Goal: Task Accomplishment & Management: Use online tool/utility

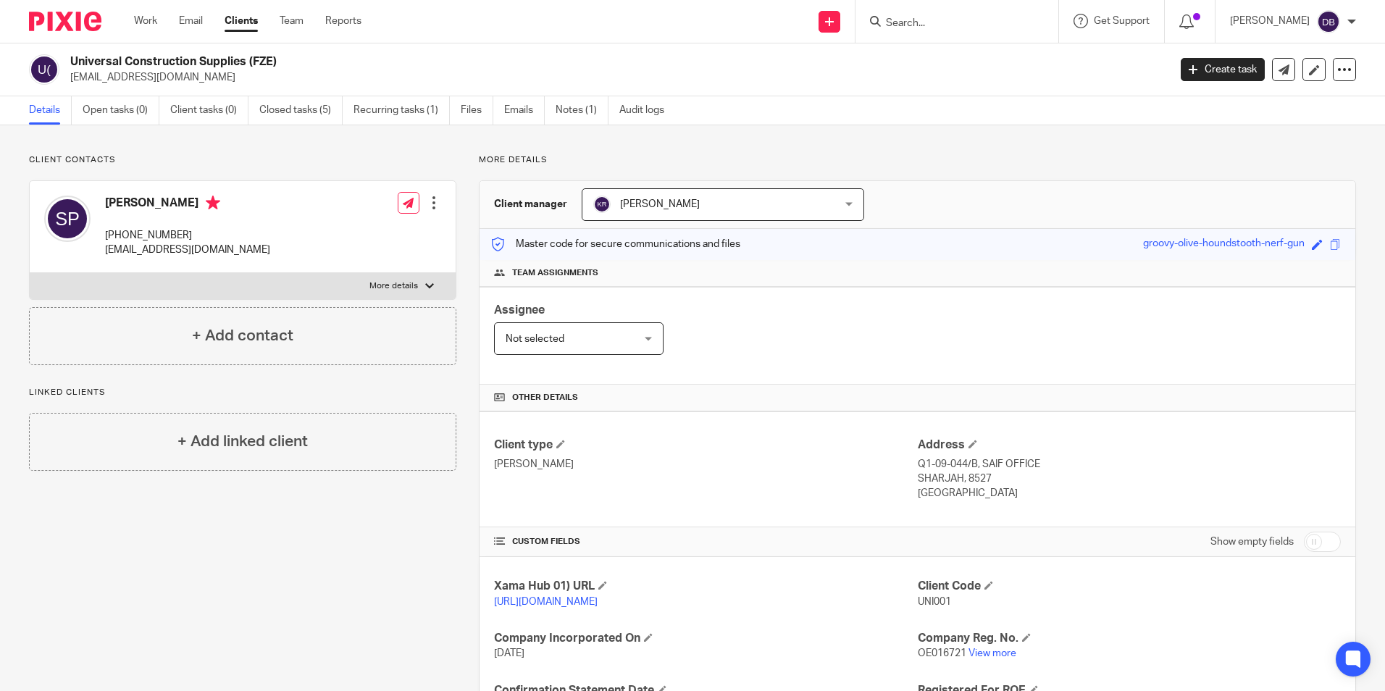
click at [961, 17] on input "Search" at bounding box center [950, 23] width 130 height 13
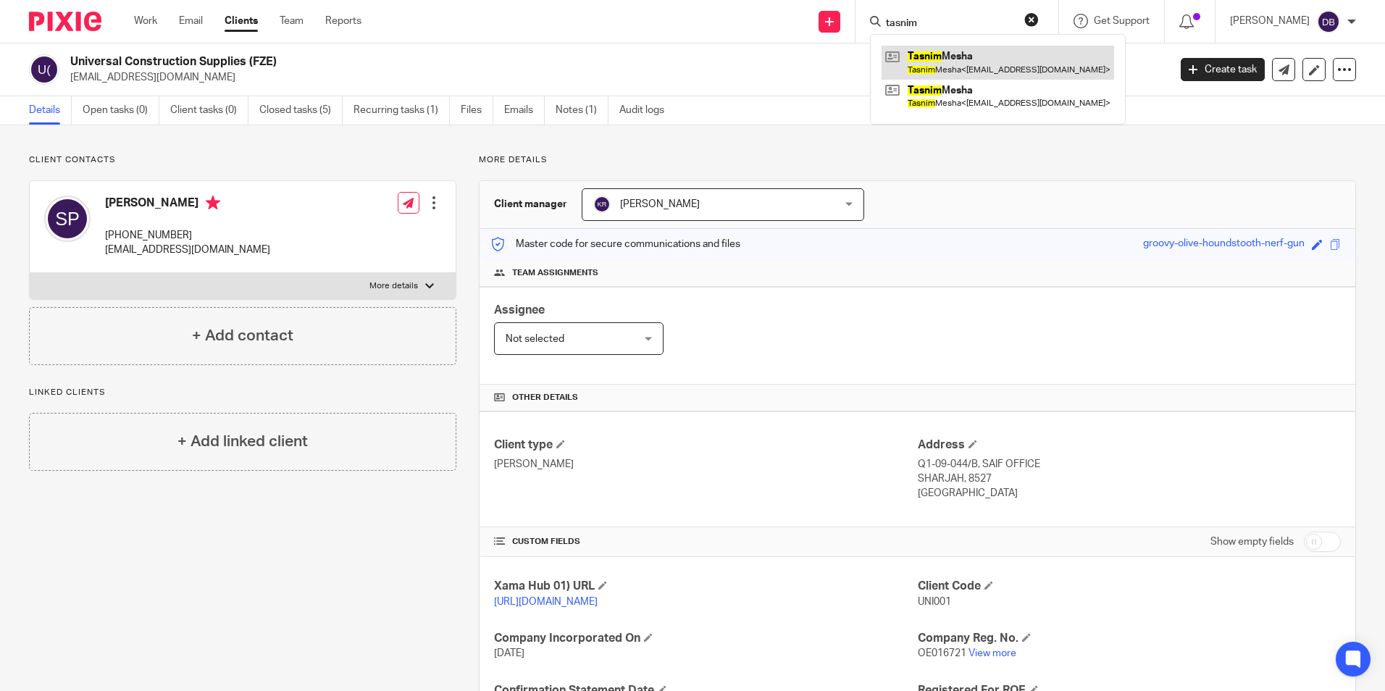
type input "tasnim"
click at [984, 61] on link at bounding box center [998, 62] width 233 height 33
click at [974, 92] on link at bounding box center [998, 96] width 233 height 33
click at [161, 17] on ul "Work Email Clients Team Reports" at bounding box center [258, 21] width 249 height 14
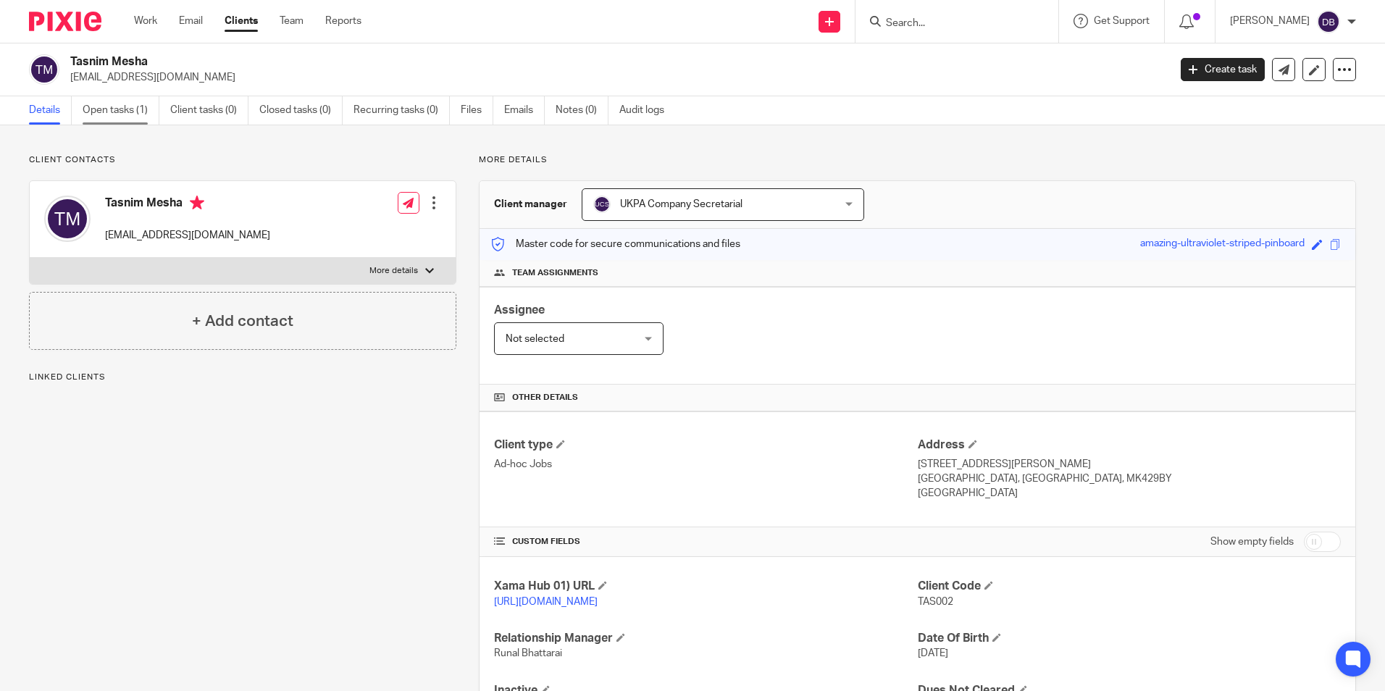
click at [94, 105] on link "Open tasks (1)" at bounding box center [121, 110] width 77 height 28
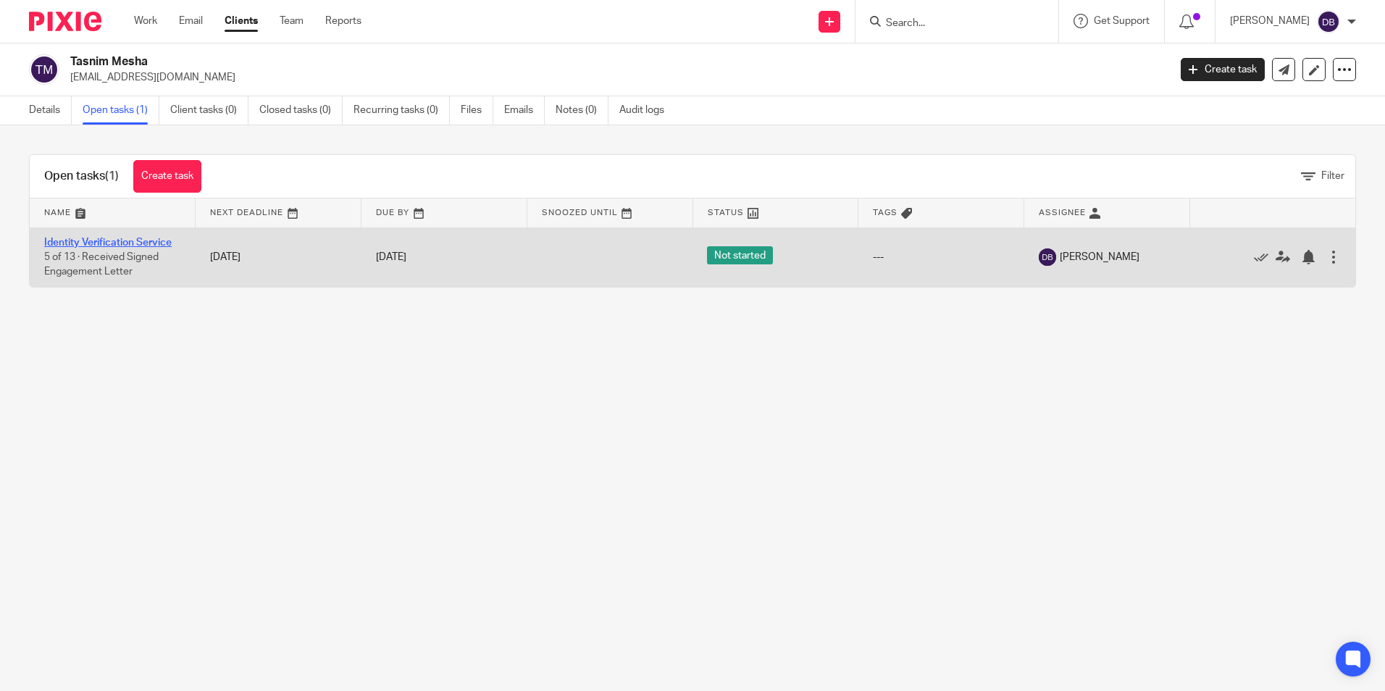
click at [134, 243] on link "Identity Verification Service" at bounding box center [108, 243] width 128 height 10
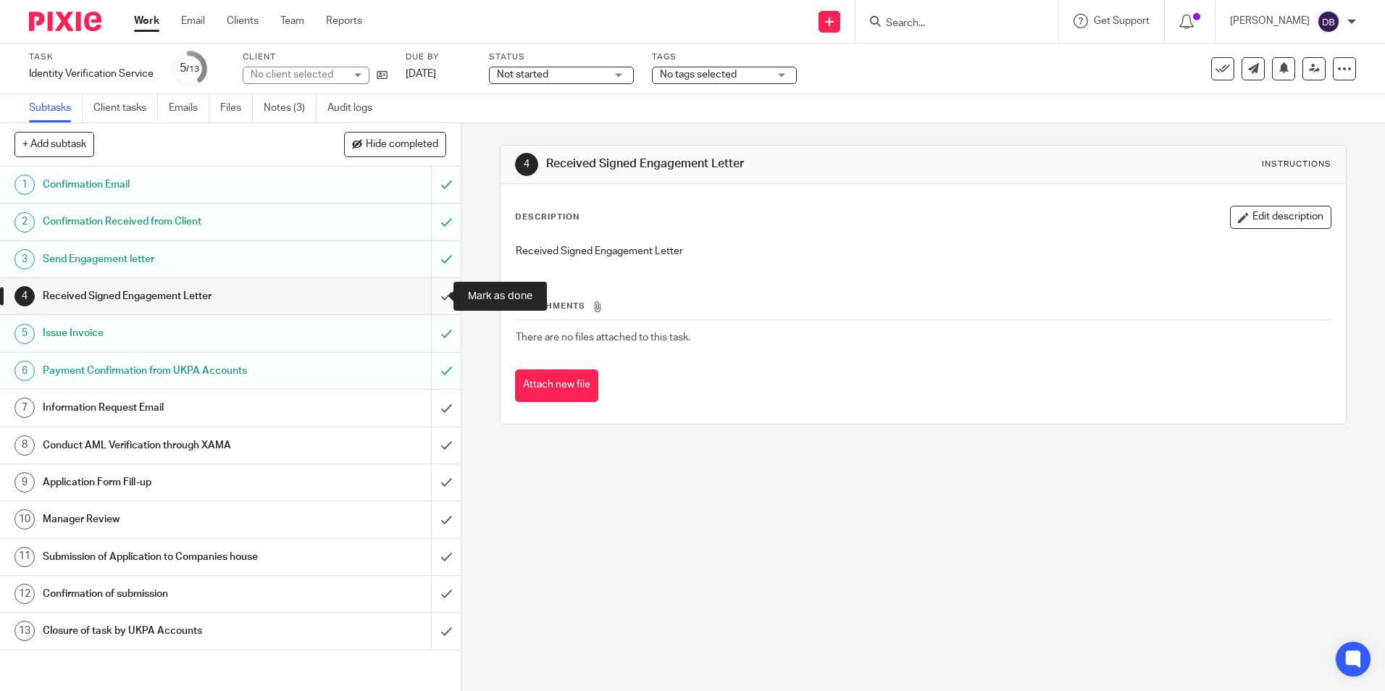
click at [427, 285] on input "submit" at bounding box center [230, 296] width 461 height 36
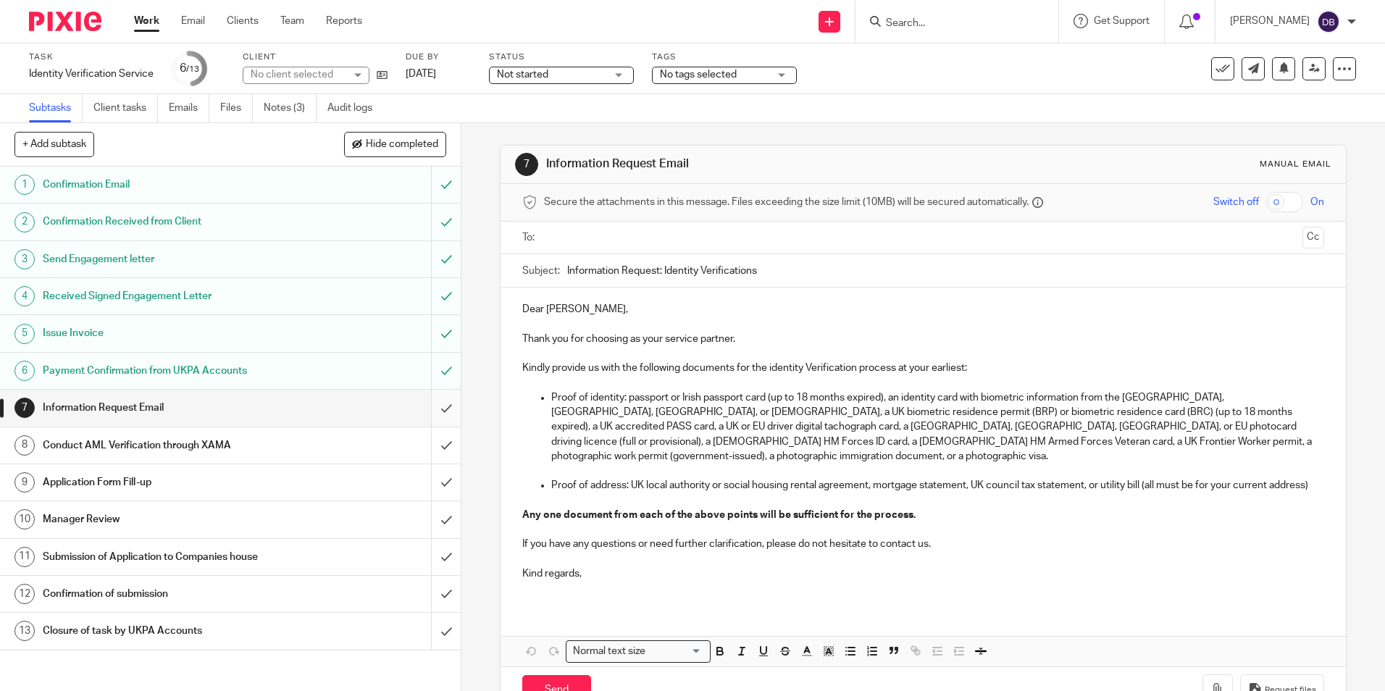
click at [431, 408] on input "submit" at bounding box center [230, 408] width 461 height 36
click at [432, 441] on input "submit" at bounding box center [230, 445] width 461 height 36
click at [427, 483] on input "submit" at bounding box center [230, 482] width 461 height 36
click at [427, 522] on input "submit" at bounding box center [230, 519] width 461 height 36
click at [430, 557] on input "submit" at bounding box center [230, 557] width 461 height 36
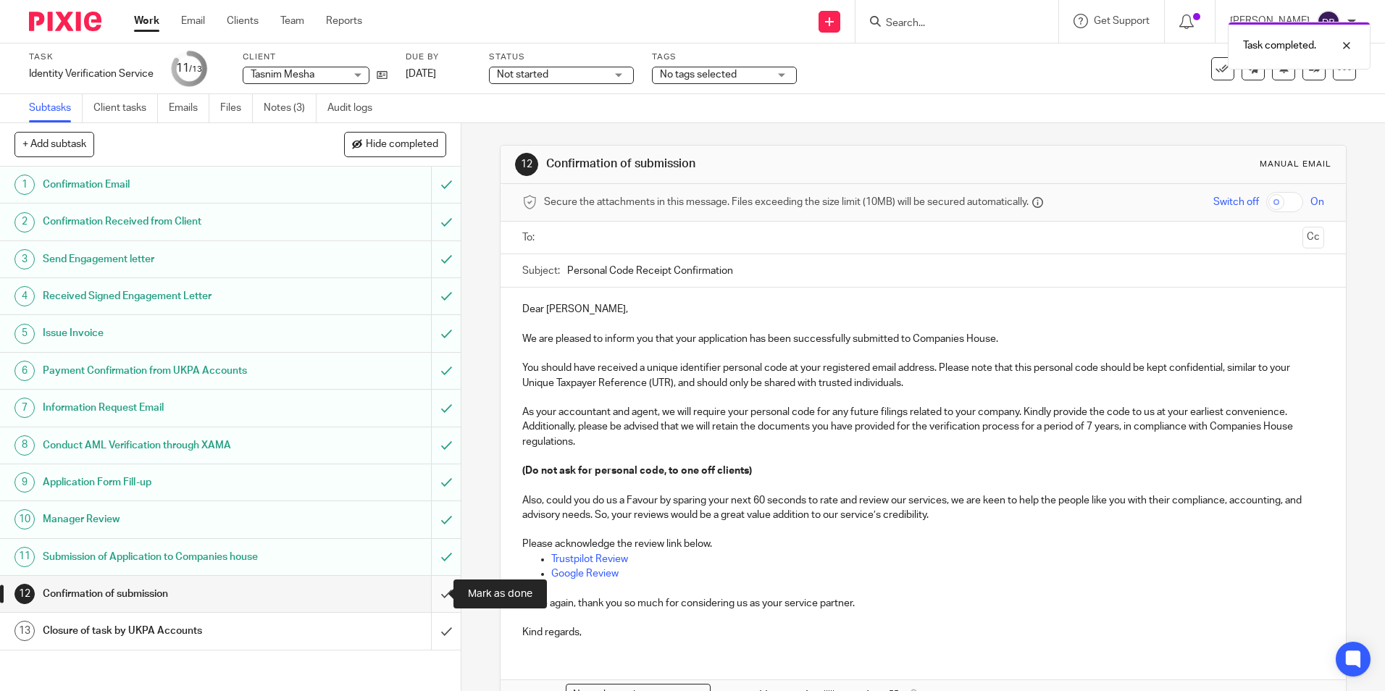
click at [430, 593] on input "submit" at bounding box center [230, 594] width 461 height 36
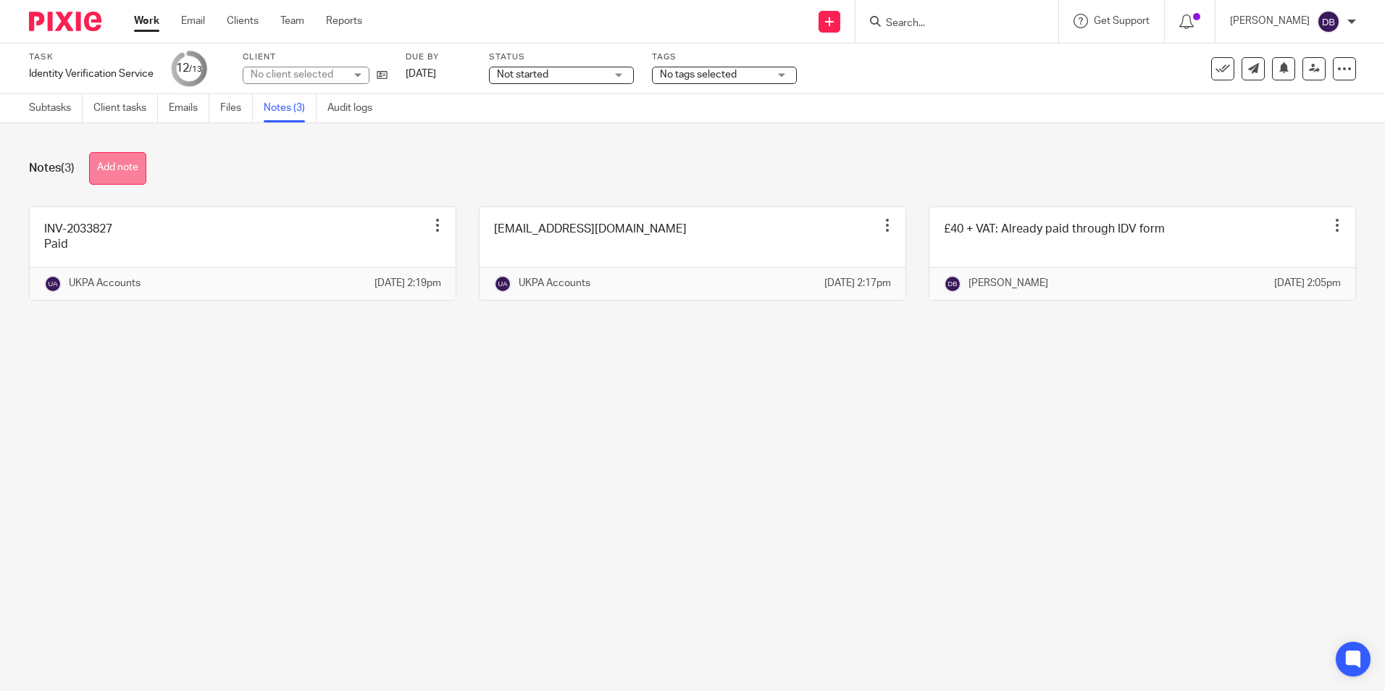
click at [117, 172] on button "Add note" at bounding box center [117, 168] width 57 height 33
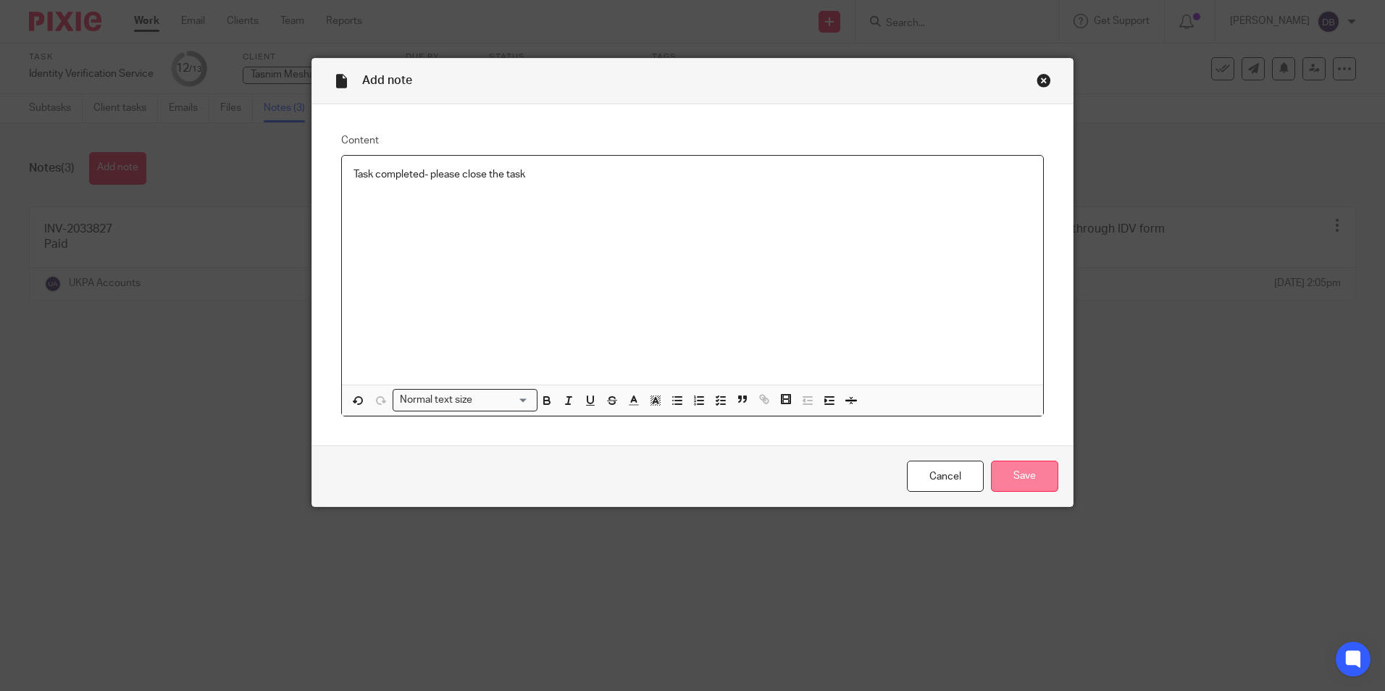
click at [1012, 478] on input "Save" at bounding box center [1024, 476] width 67 height 31
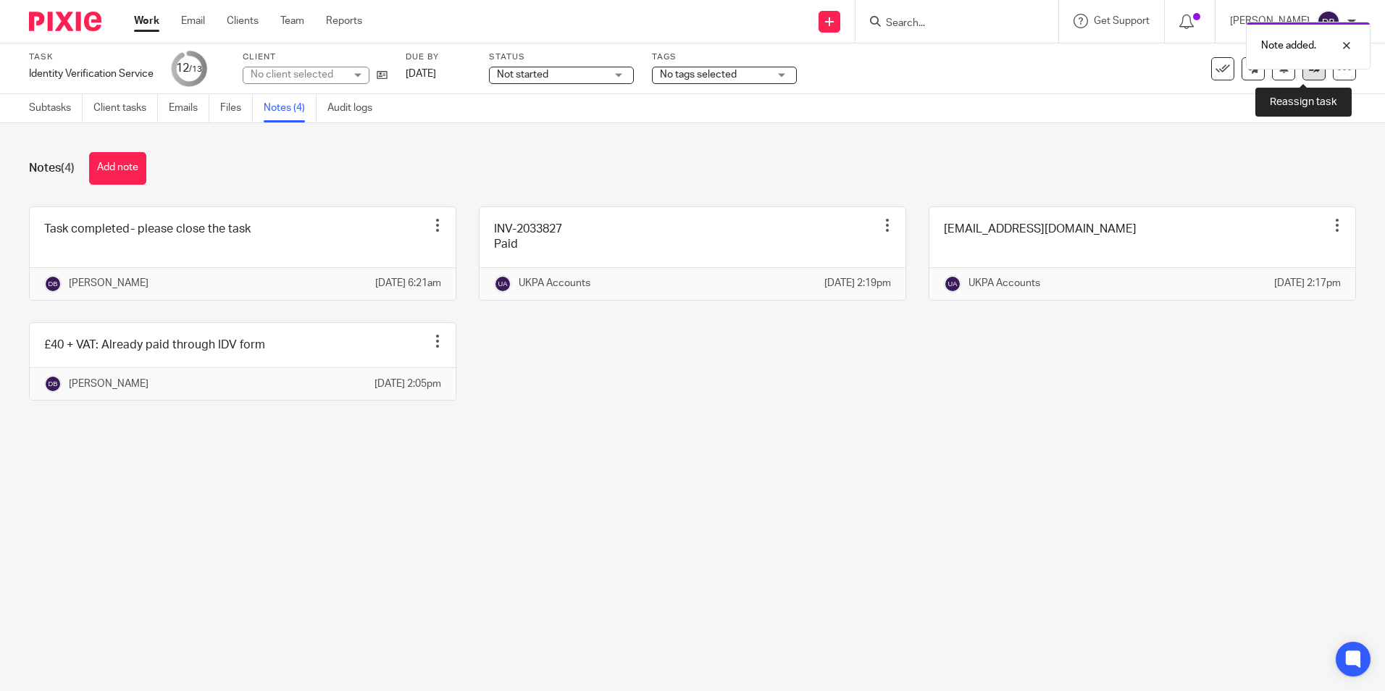
click at [1309, 72] on icon at bounding box center [1314, 68] width 11 height 11
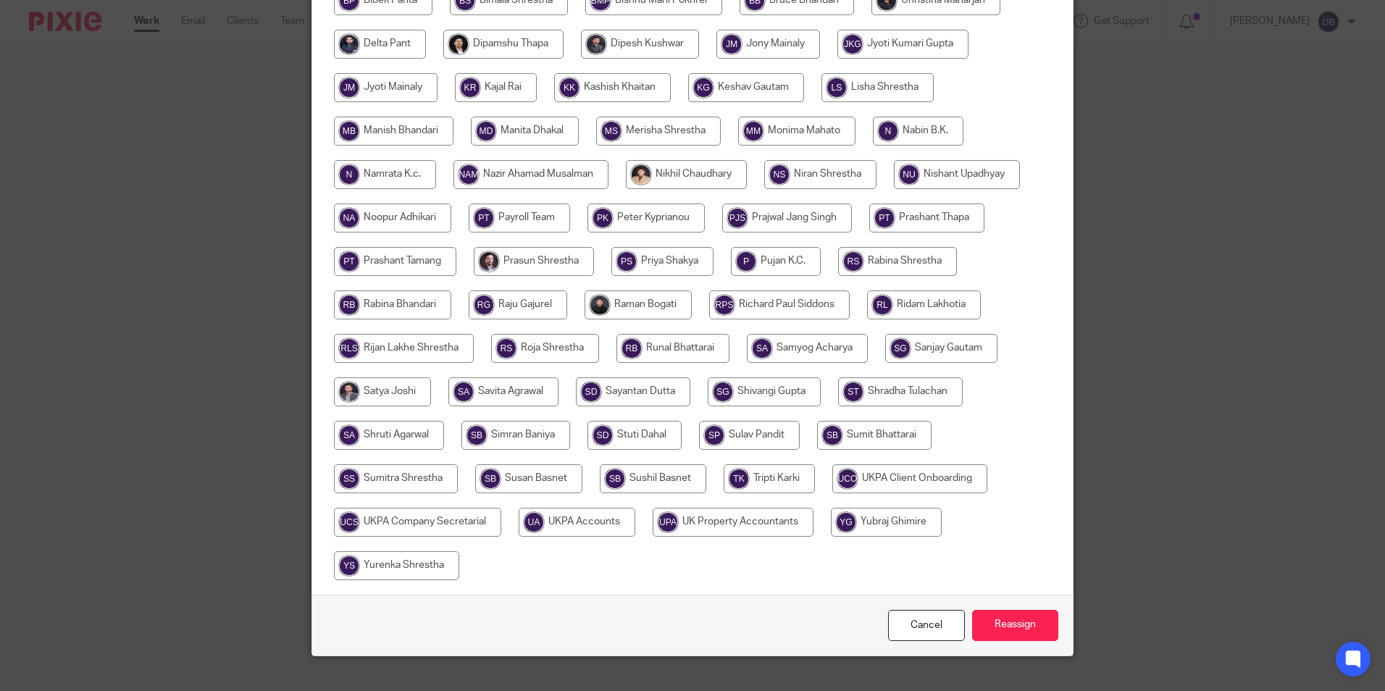
scroll to position [430, 0]
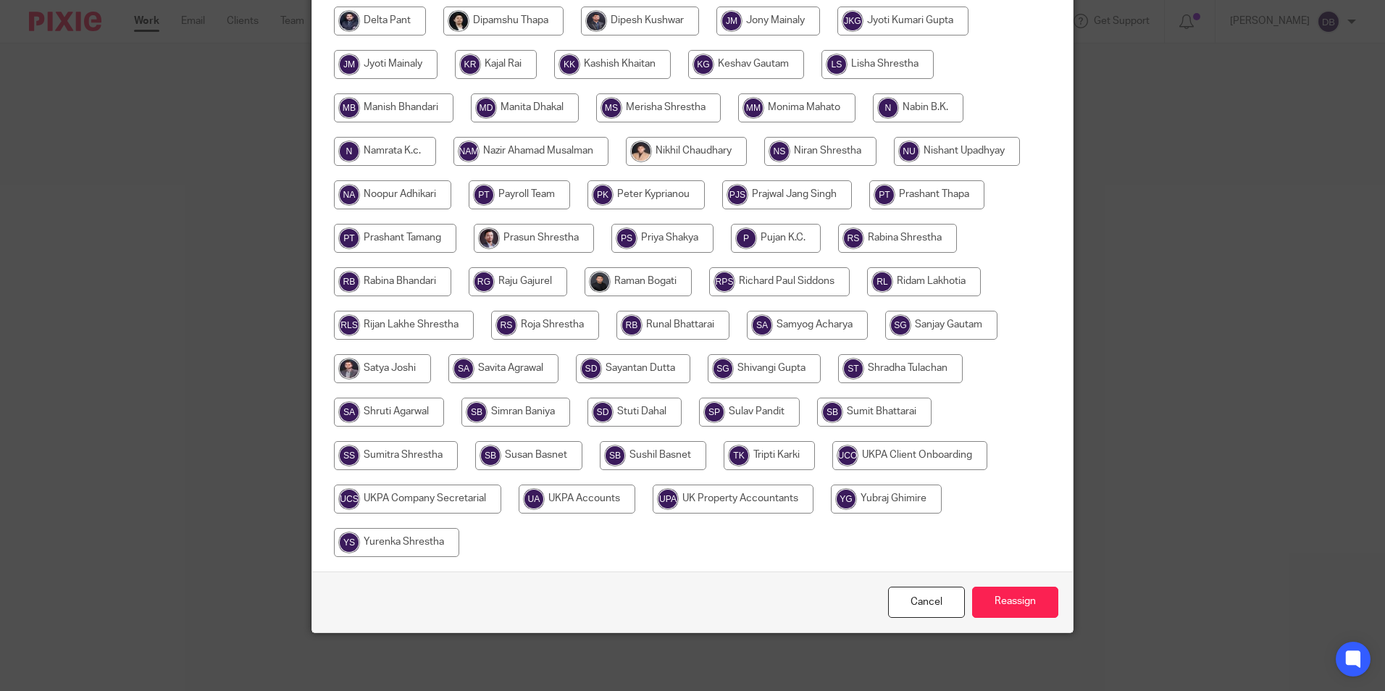
click at [586, 505] on input "radio" at bounding box center [577, 499] width 117 height 29
radio input "true"
click at [998, 591] on input "Reassign" at bounding box center [1015, 602] width 86 height 31
